Goal: Register for event/course

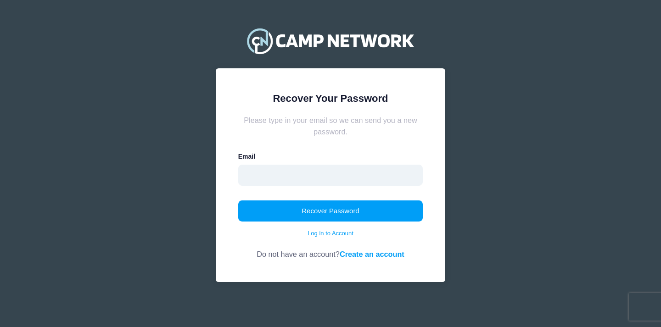
click at [383, 178] on input "email" at bounding box center [330, 175] width 185 height 21
type input "[EMAIL_ADDRESS][DOMAIN_NAME]"
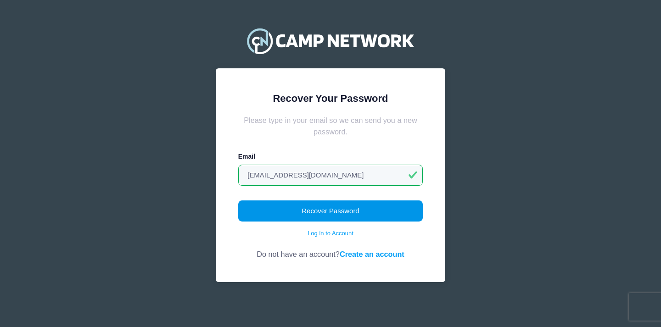
click at [357, 211] on button "Recover Password" at bounding box center [330, 210] width 185 height 21
click at [350, 251] on link "Create an account" at bounding box center [371, 254] width 65 height 8
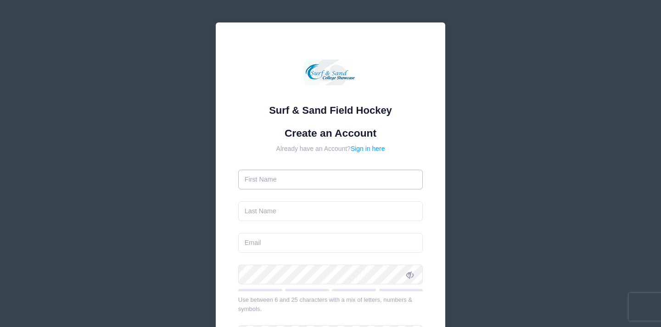
click at [326, 183] on input "text" at bounding box center [330, 180] width 185 height 20
type input "Morgan"
type input "Matarazzo"
type input "[EMAIL_ADDRESS][DOMAIN_NAME]"
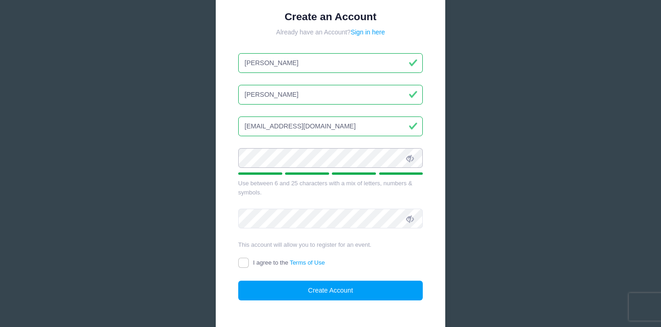
scroll to position [122, 0]
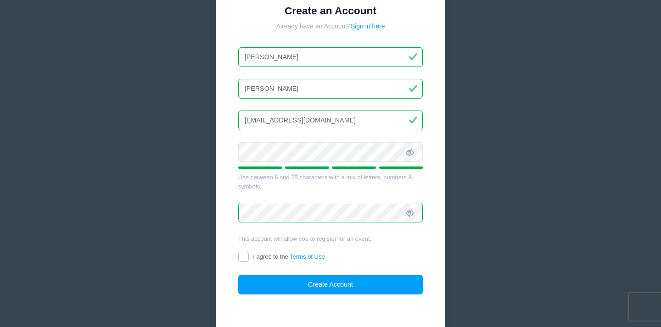
click at [243, 258] on input "I agree to the Terms of Use" at bounding box center [243, 257] width 11 height 11
checkbox input "true"
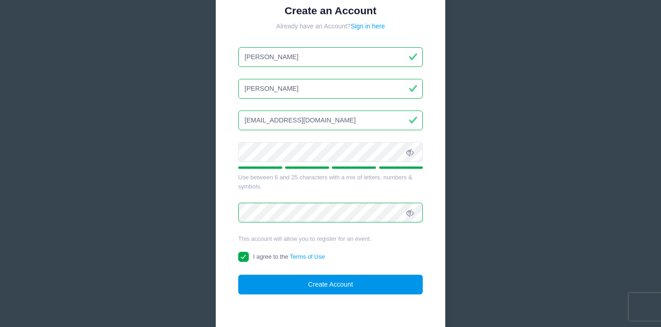
click at [270, 283] on button "Create Account" at bounding box center [330, 285] width 185 height 20
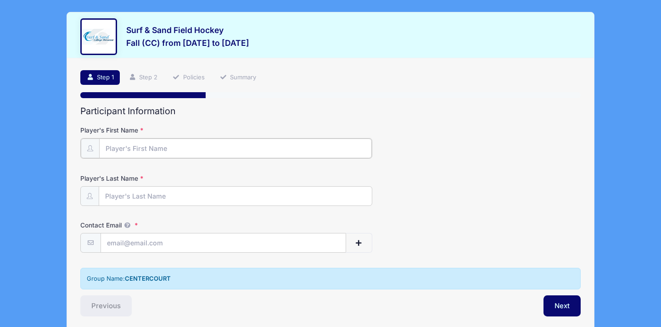
click at [277, 146] on input "Player's First Name" at bounding box center [235, 149] width 273 height 20
type input "Emory"
click at [245, 194] on input "Player's Last Name" at bounding box center [235, 196] width 273 height 20
type input "[PERSON_NAME]"
type input "[EMAIL_ADDRESS][DOMAIN_NAME]"
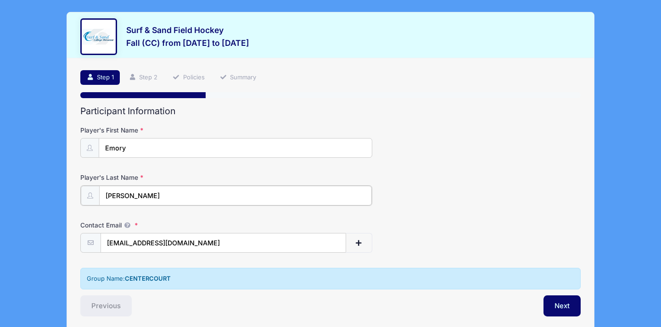
scroll to position [38, 0]
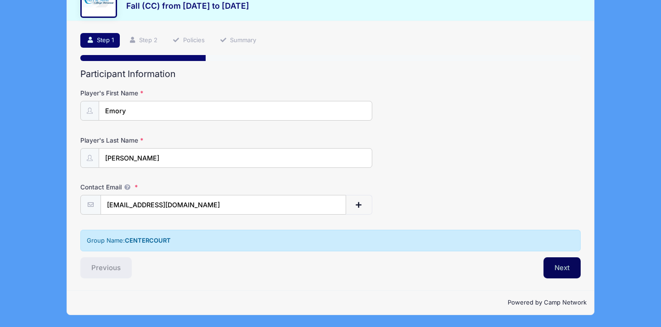
click at [549, 267] on button "Next" at bounding box center [561, 267] width 37 height 21
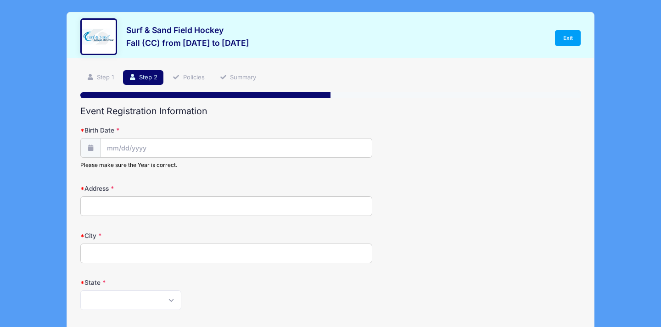
scroll to position [0, 0]
click at [291, 144] on input "Birth Date" at bounding box center [236, 149] width 271 height 20
click at [115, 172] on icon at bounding box center [114, 173] width 6 height 6
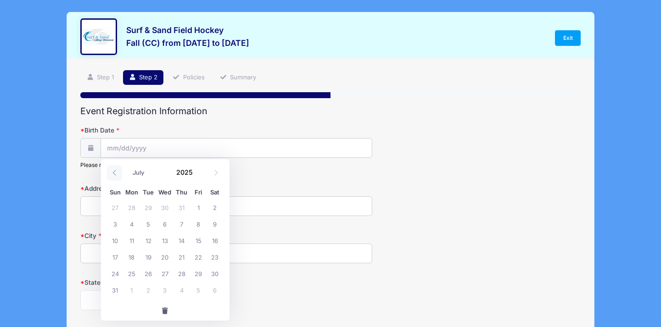
click at [115, 172] on icon at bounding box center [114, 173] width 6 height 6
select select "5"
click at [198, 175] on span at bounding box center [198, 175] width 6 height 7
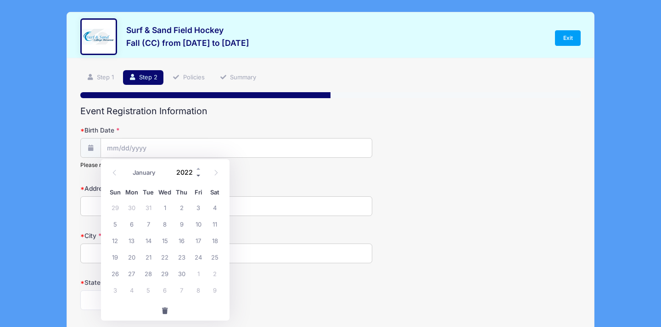
click at [198, 175] on span at bounding box center [198, 175] width 6 height 7
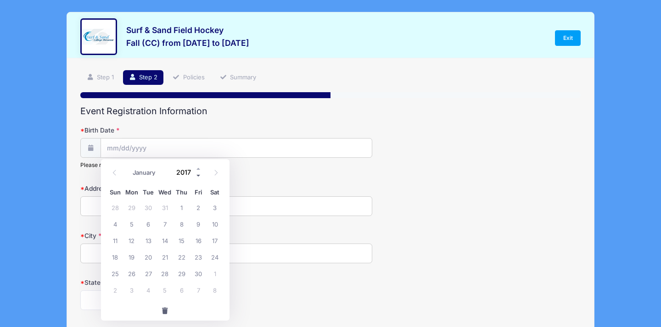
click at [198, 175] on span at bounding box center [198, 175] width 6 height 7
type input "2013"
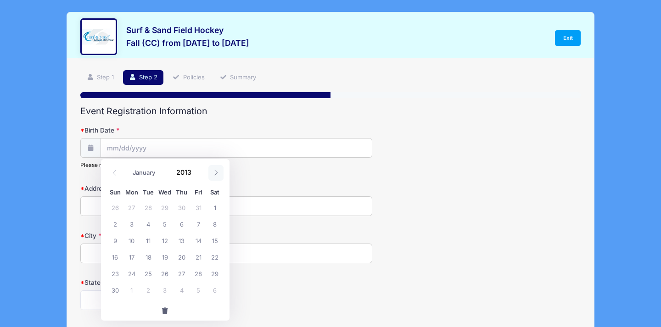
click at [215, 172] on icon at bounding box center [216, 173] width 6 height 6
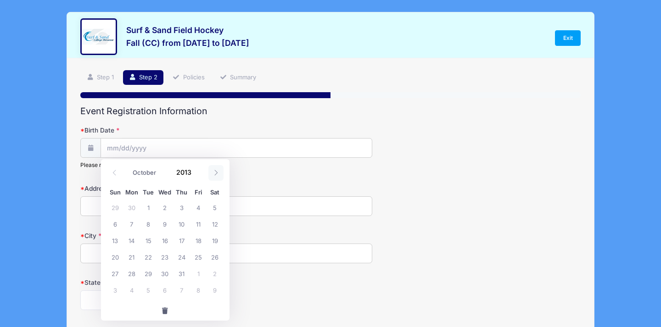
select select "10"
click at [150, 226] on span "5" at bounding box center [148, 224] width 17 height 17
type input "[DATE]"
click at [145, 206] on input "Address" at bounding box center [226, 206] width 292 height 20
type input "[STREET_ADDRESS]"
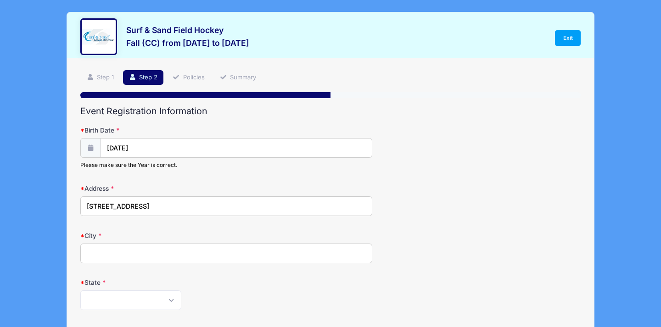
type input "[GEOGRAPHIC_DATA]"
select select "NJ"
type input "07920"
type input "[PHONE_NUMBER]"
type input "[EMAIL_ADDRESS][DOMAIN_NAME]"
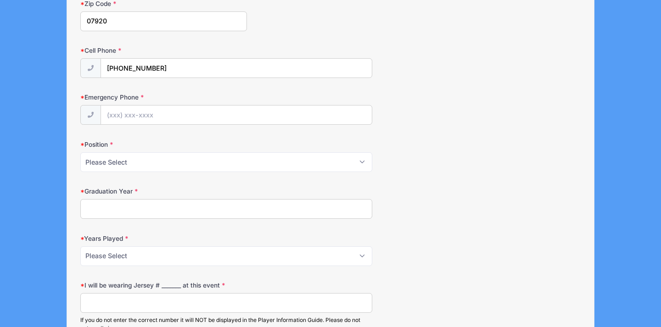
scroll to position [327, 0]
click at [139, 113] on input "Emergency Phone" at bounding box center [236, 115] width 271 height 20
type input "[PHONE_NUMBER]"
click at [147, 159] on select "Please Select Forward Midfielder Fullback Goalie" at bounding box center [226, 161] width 292 height 20
select select "Midfielder"
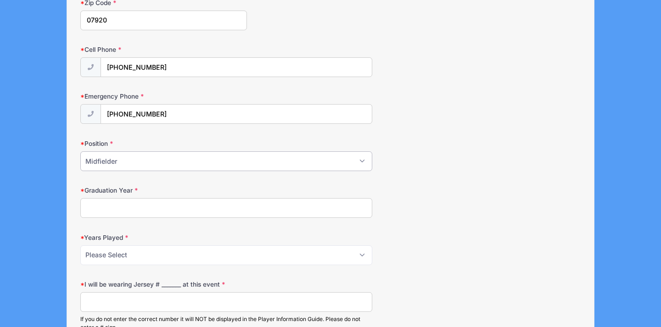
click at [80, 151] on select "Please Select Forward Midfielder Fullback Goalie" at bounding box center [226, 161] width 292 height 20
click at [138, 203] on input "Graduation Year" at bounding box center [226, 208] width 292 height 20
type input "2032"
click at [132, 253] on select "Please Select 1 2 3 4 5 6 7 8 9 10+" at bounding box center [226, 255] width 292 height 20
select select "4"
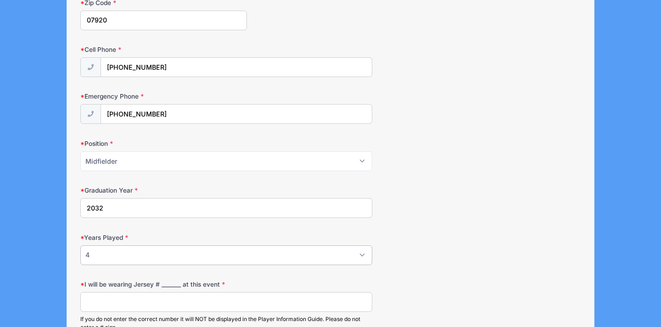
click at [80, 245] on select "Please Select 1 2 3 4 5 6 7 8 9 10+" at bounding box center [226, 255] width 292 height 20
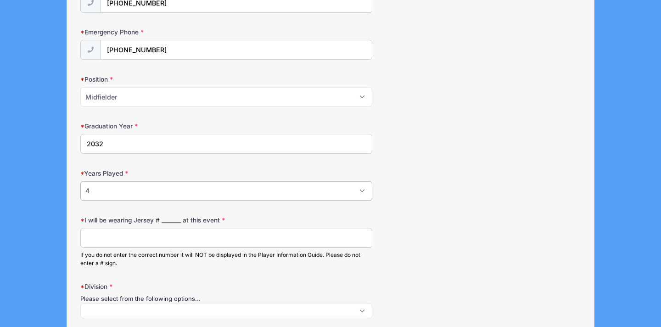
scroll to position [392, 0]
click at [164, 238] on input "I will be wearing Jersey # _______ at this event" at bounding box center [226, 238] width 292 height 20
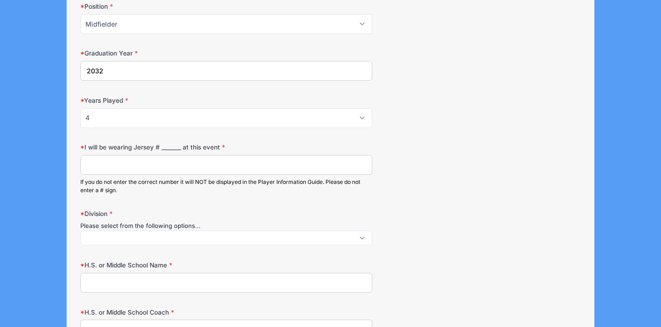
scroll to position [0, 0]
click at [164, 238] on span at bounding box center [226, 238] width 292 height 15
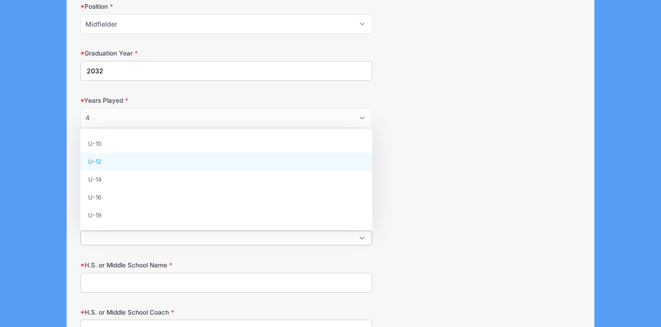
select select "U-12"
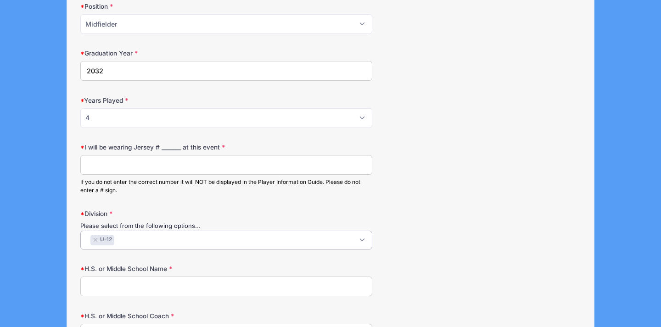
click at [152, 284] on input "H.S. or Middle School Name" at bounding box center [226, 287] width 292 height 20
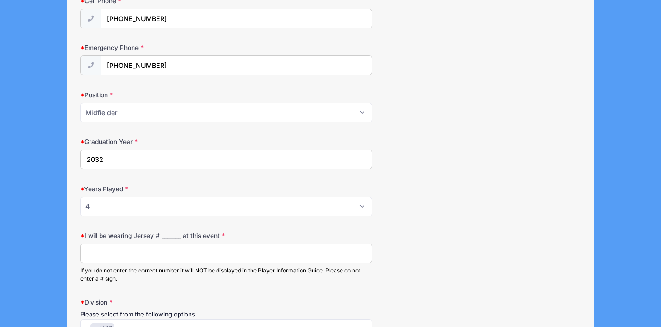
scroll to position [0, 0]
